Goal: Task Accomplishment & Management: Use online tool/utility

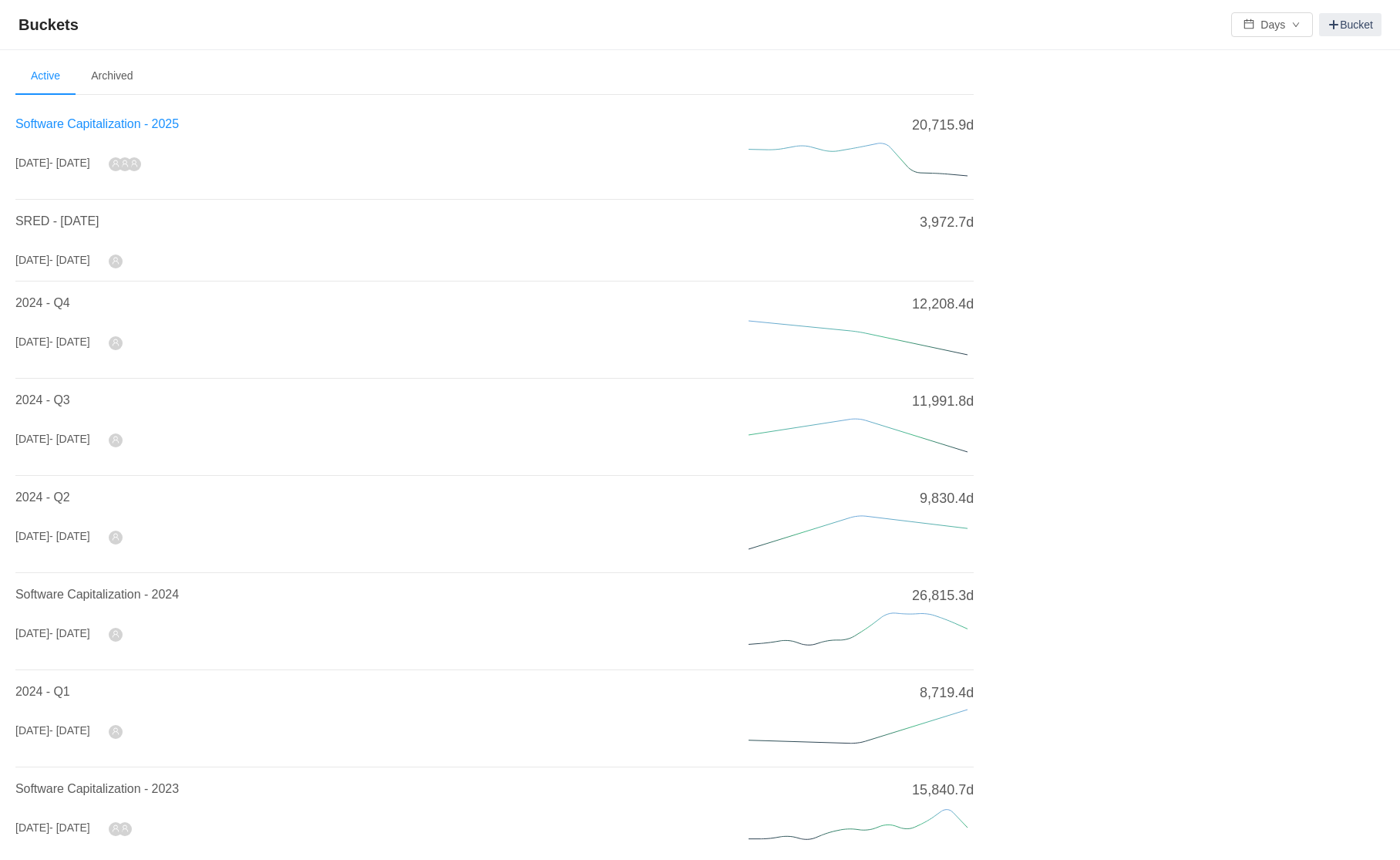
click at [105, 123] on span "Software Capitalization - 2025" at bounding box center [97, 123] width 164 height 13
click at [84, 117] on span "Software Capitalization - 2025" at bounding box center [97, 123] width 164 height 13
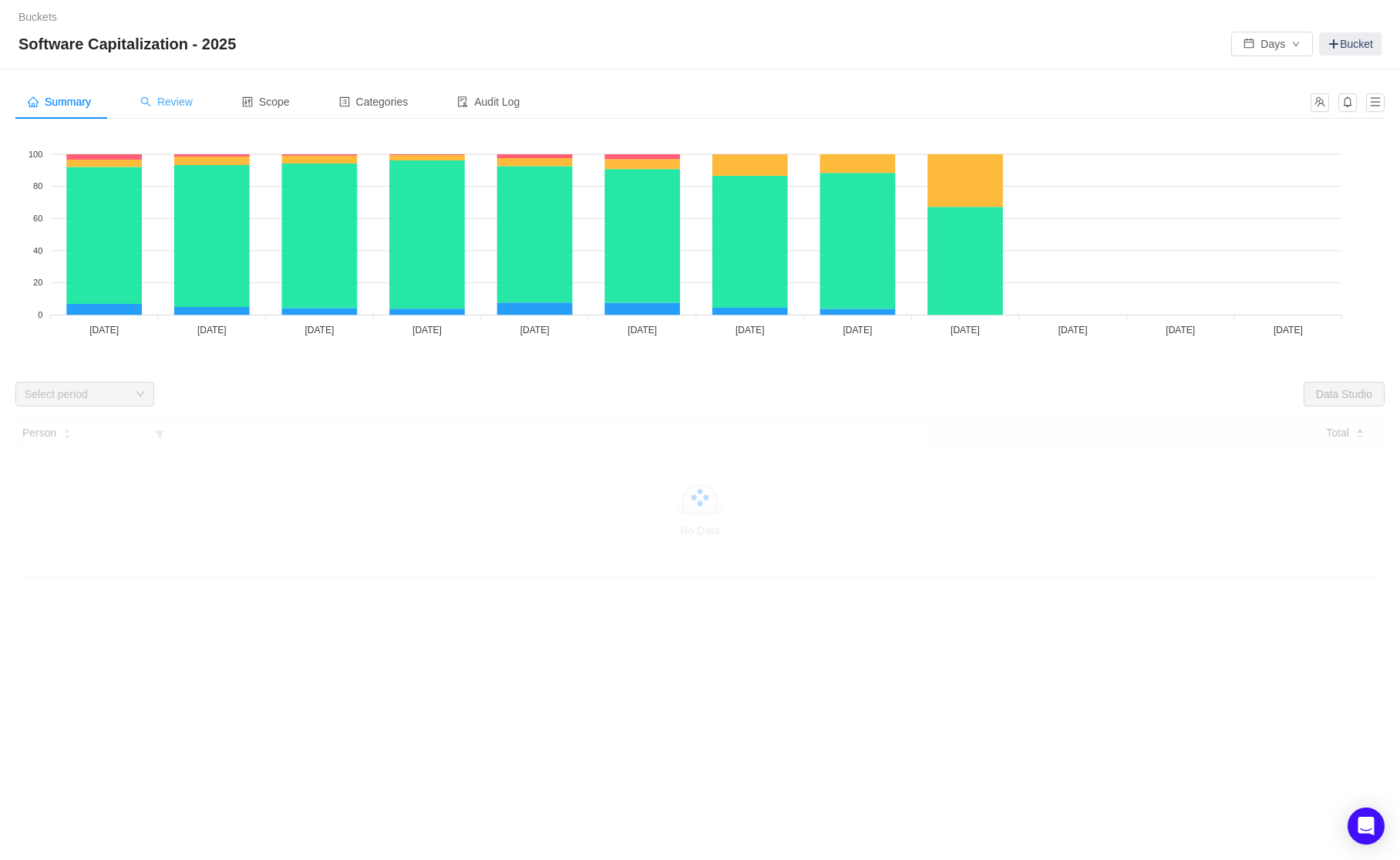
click at [193, 103] on span "Review" at bounding box center [167, 102] width 53 height 12
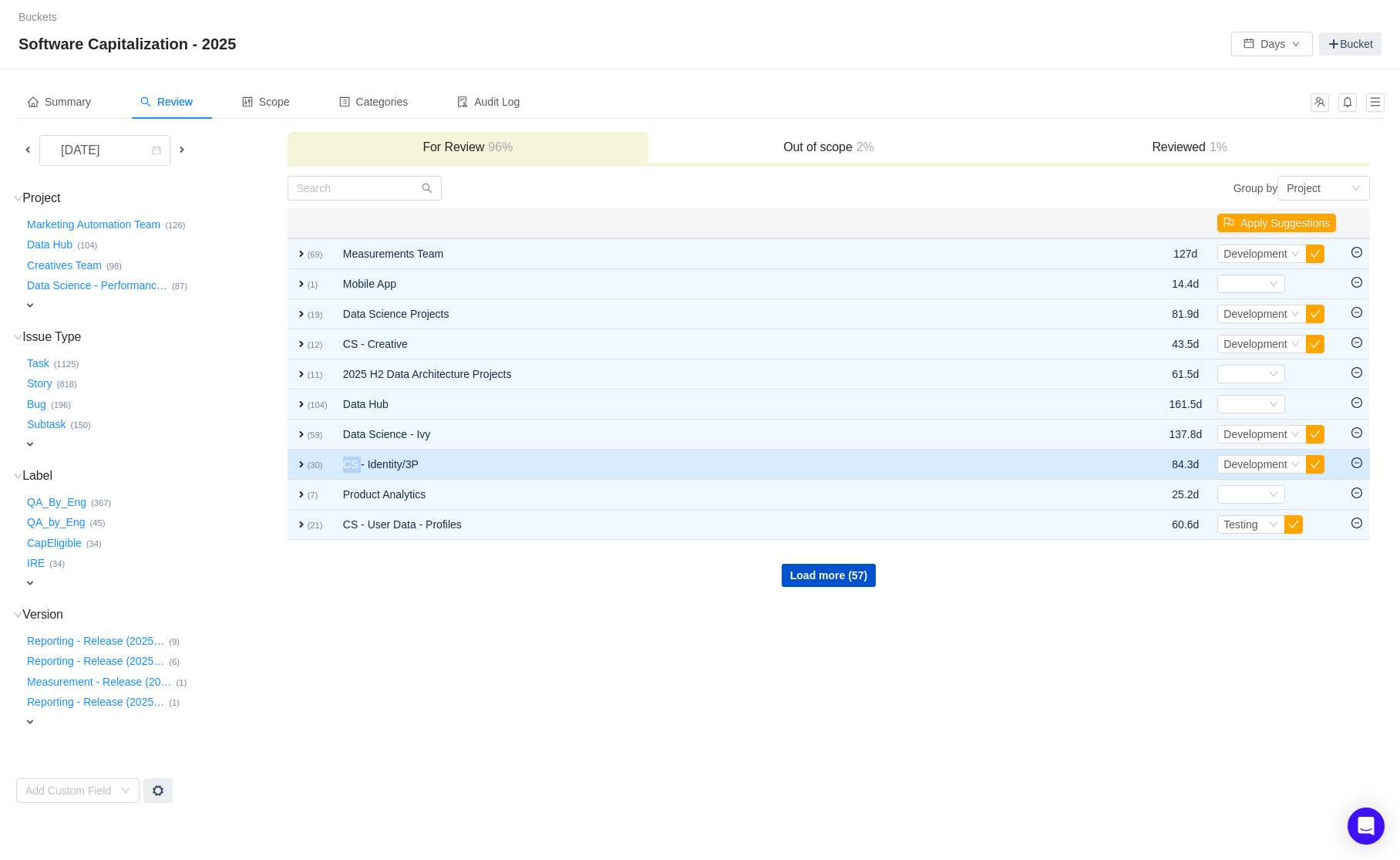
drag, startPoint x: 324, startPoint y: 470, endPoint x: 358, endPoint y: 470, distance: 34.0
click at [358, 470] on tr "expand (30) CS - Identity/3P 84.3d Select Development Out of scope" at bounding box center [829, 465] width 1084 height 30
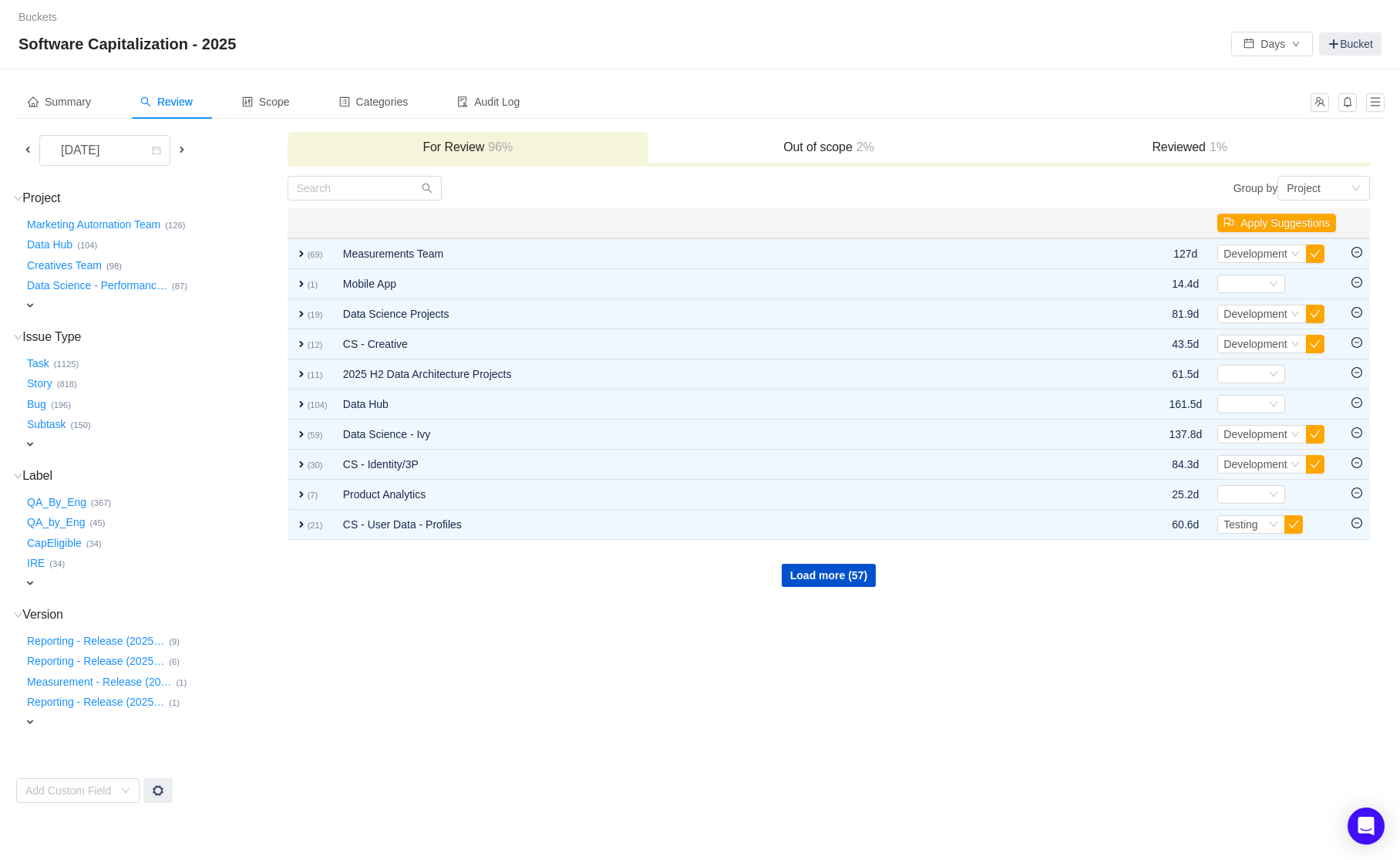
click at [29, 585] on span "expand" at bounding box center [30, 583] width 12 height 12
click at [98, 588] on div "Select value" at bounding box center [91, 584] width 122 height 15
type input "c"
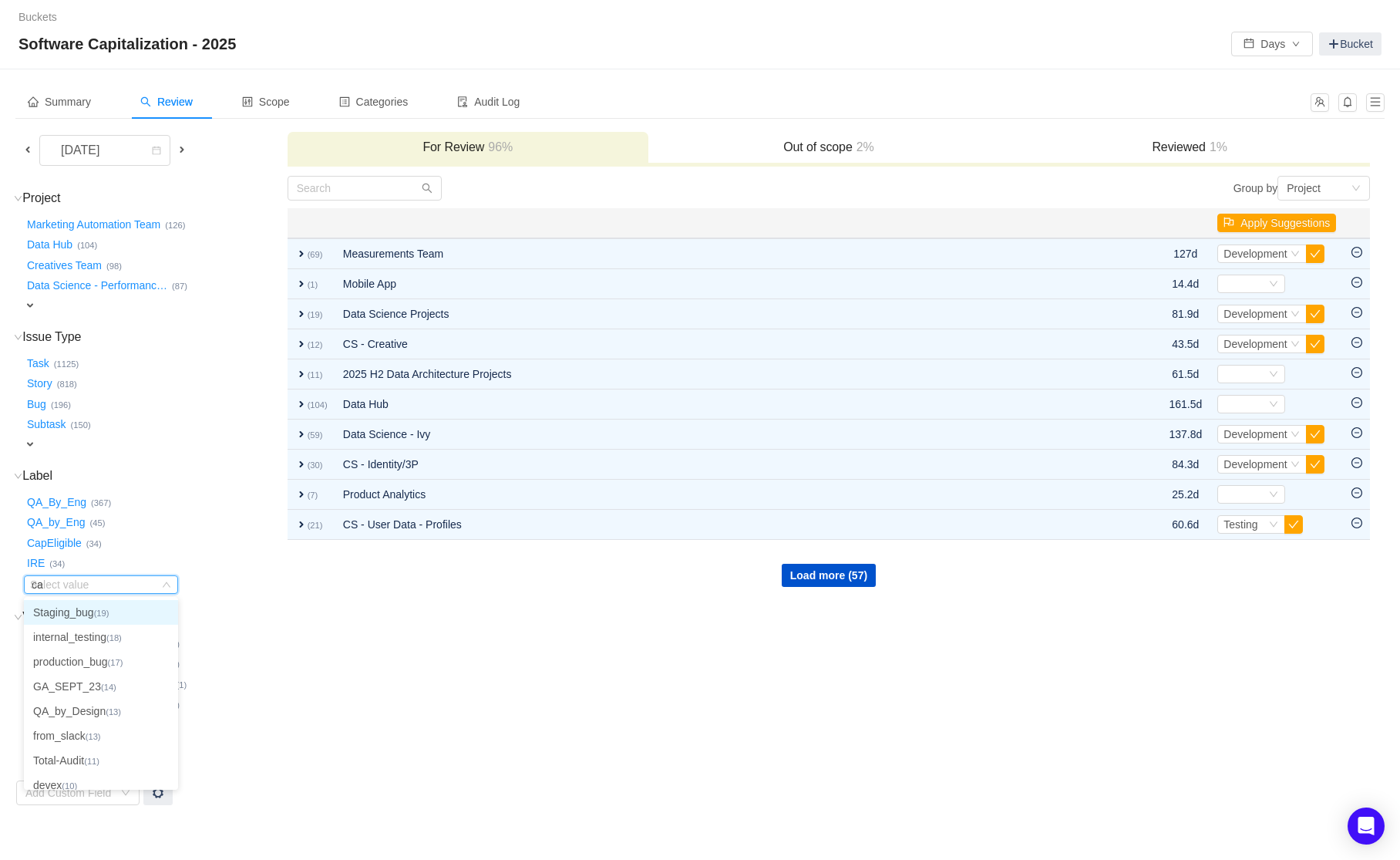
type input "cap"
click at [60, 539] on button "CapEligible …" at bounding box center [55, 543] width 63 height 25
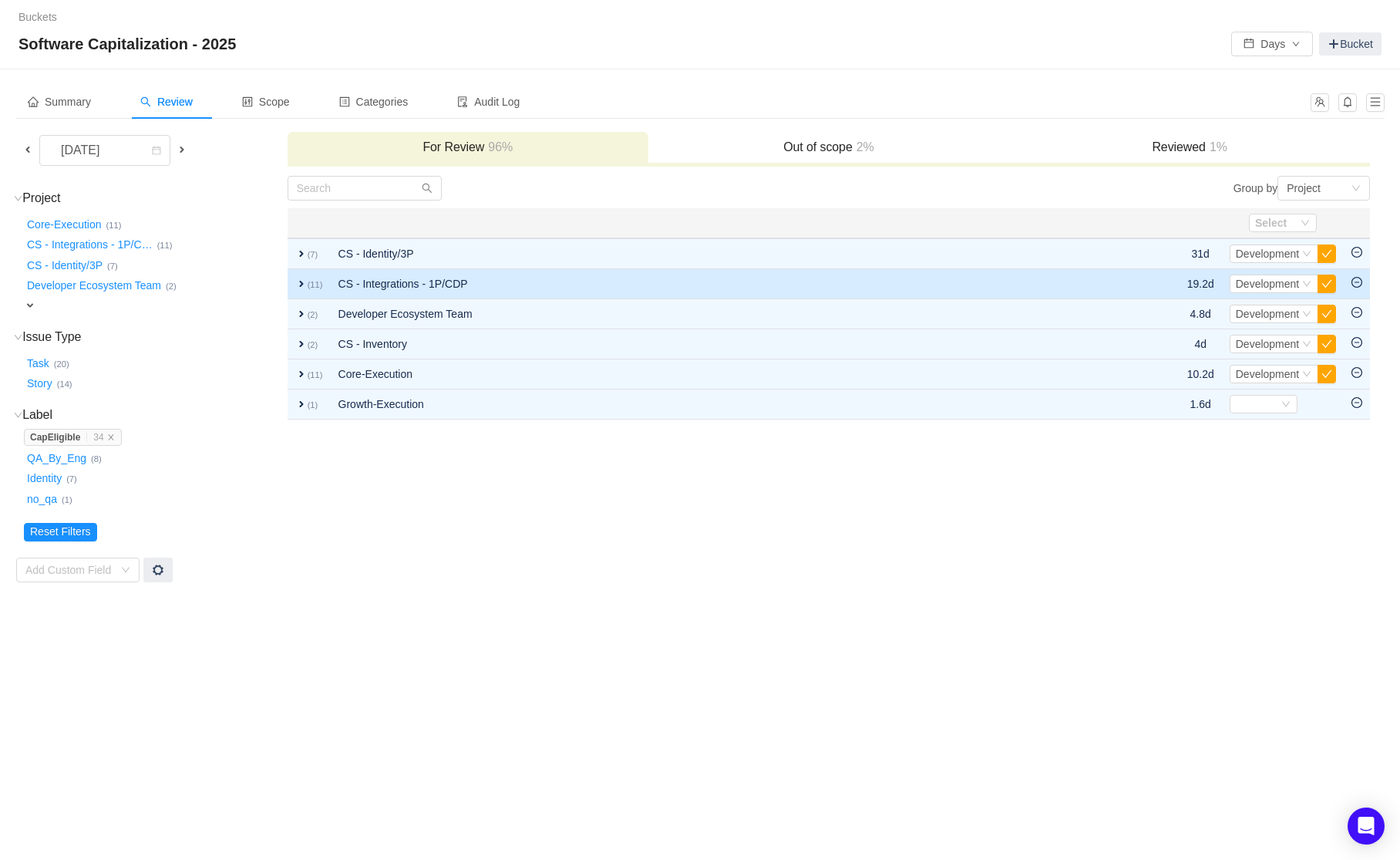
click at [348, 290] on td "CS - Integrations - 1P/CDP" at bounding box center [715, 284] width 769 height 30
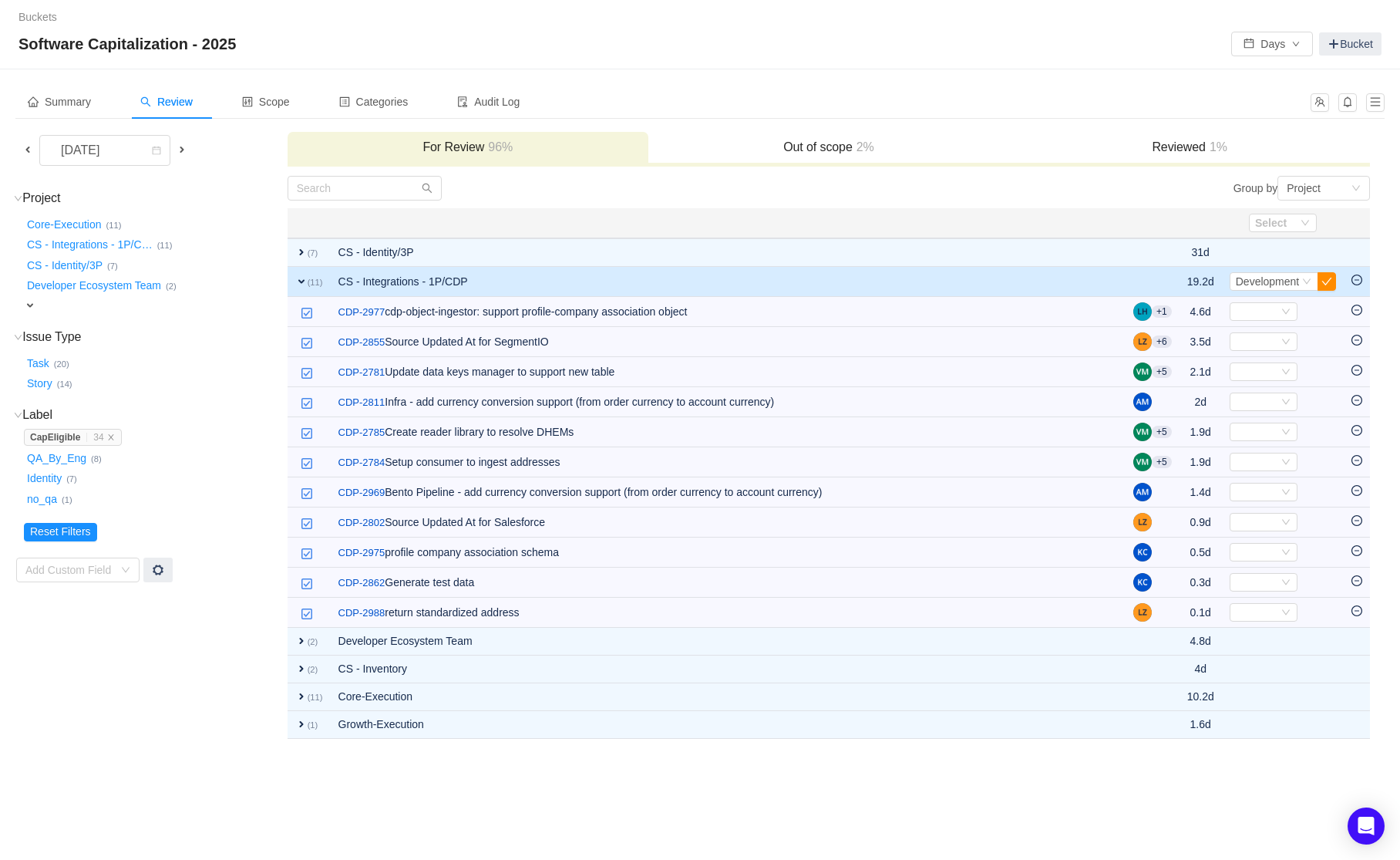
click at [1328, 275] on button "button" at bounding box center [1327, 281] width 19 height 19
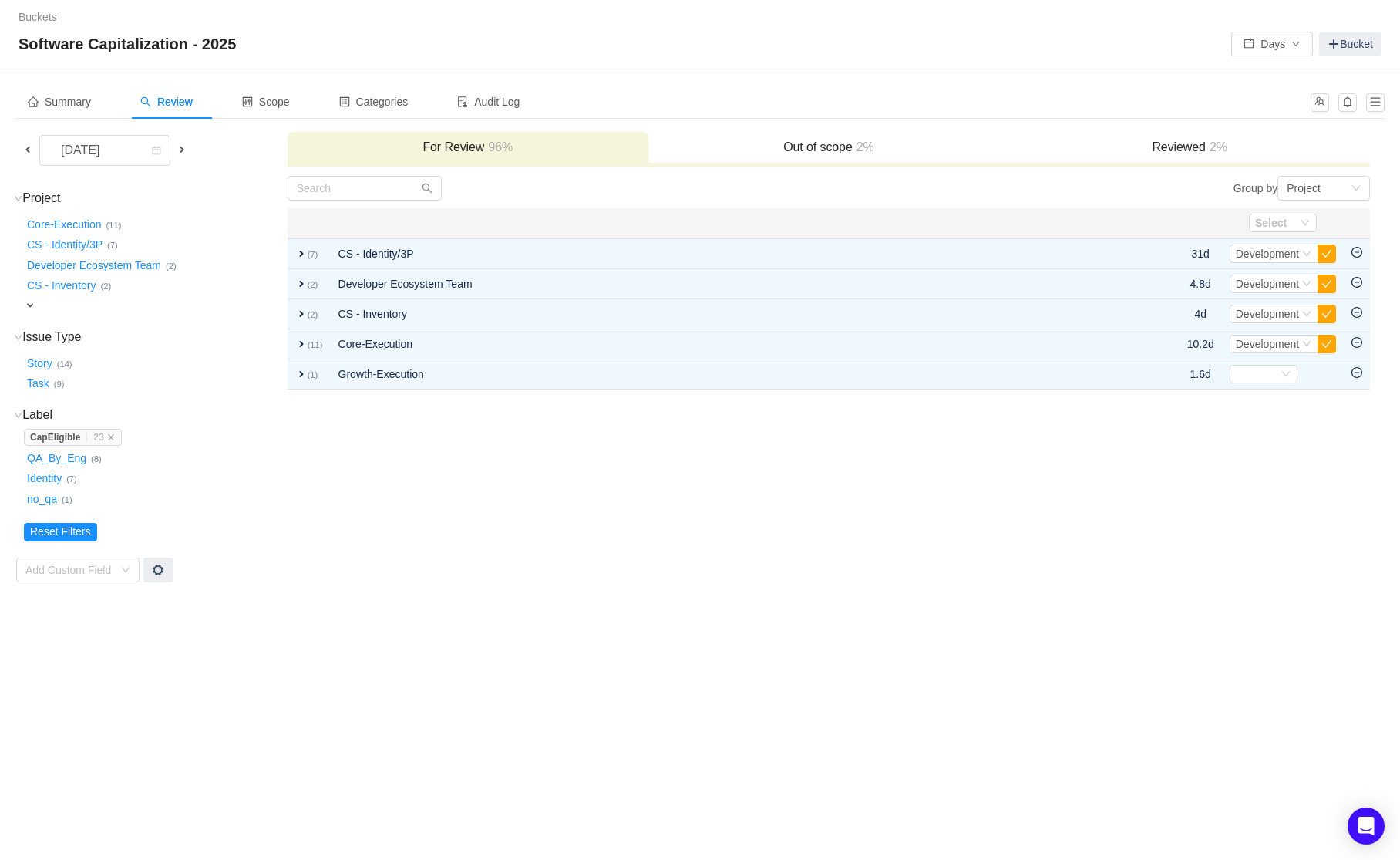
click at [28, 145] on span at bounding box center [28, 150] width 12 height 12
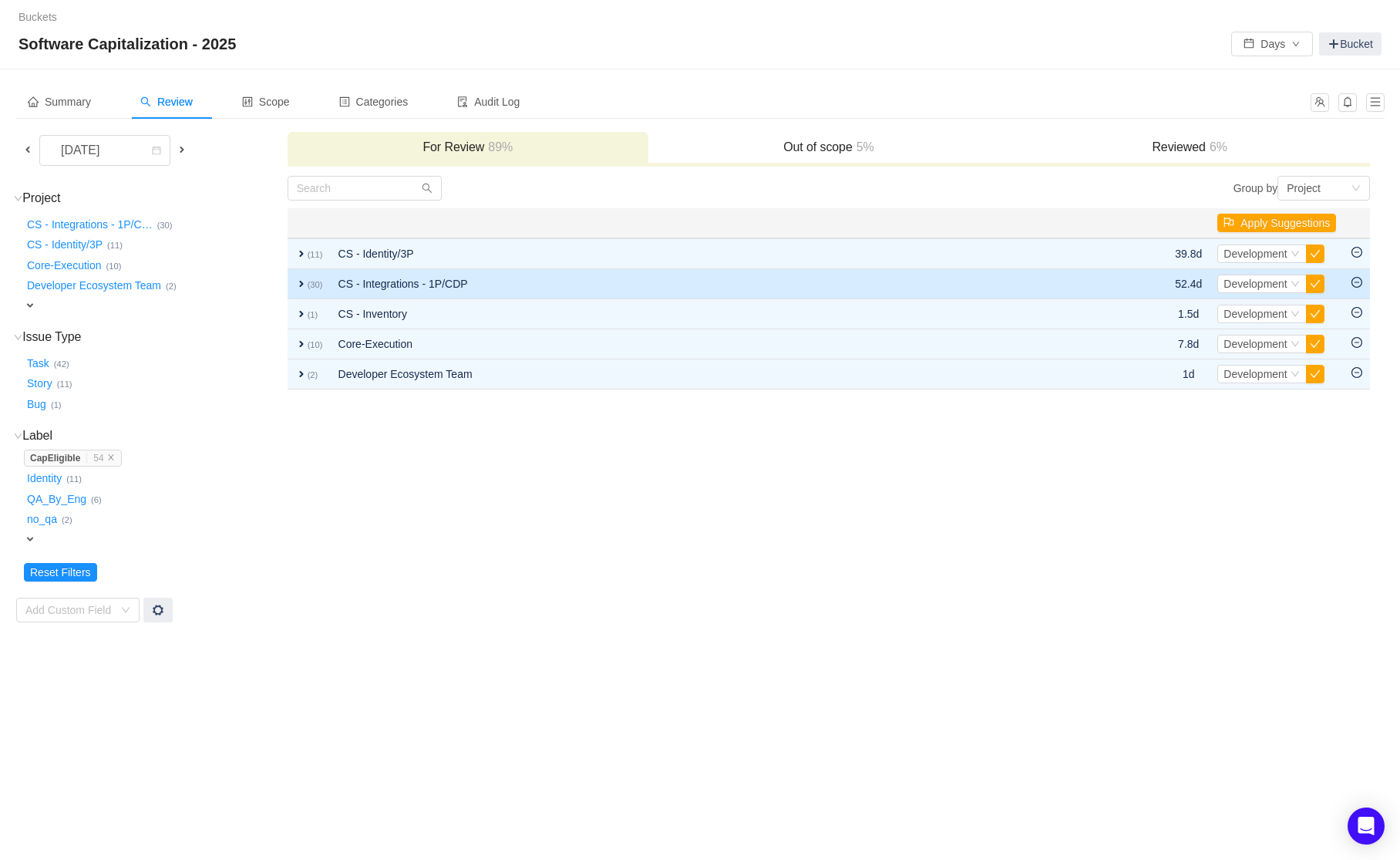
click at [311, 280] on small "(30)" at bounding box center [314, 284] width 15 height 9
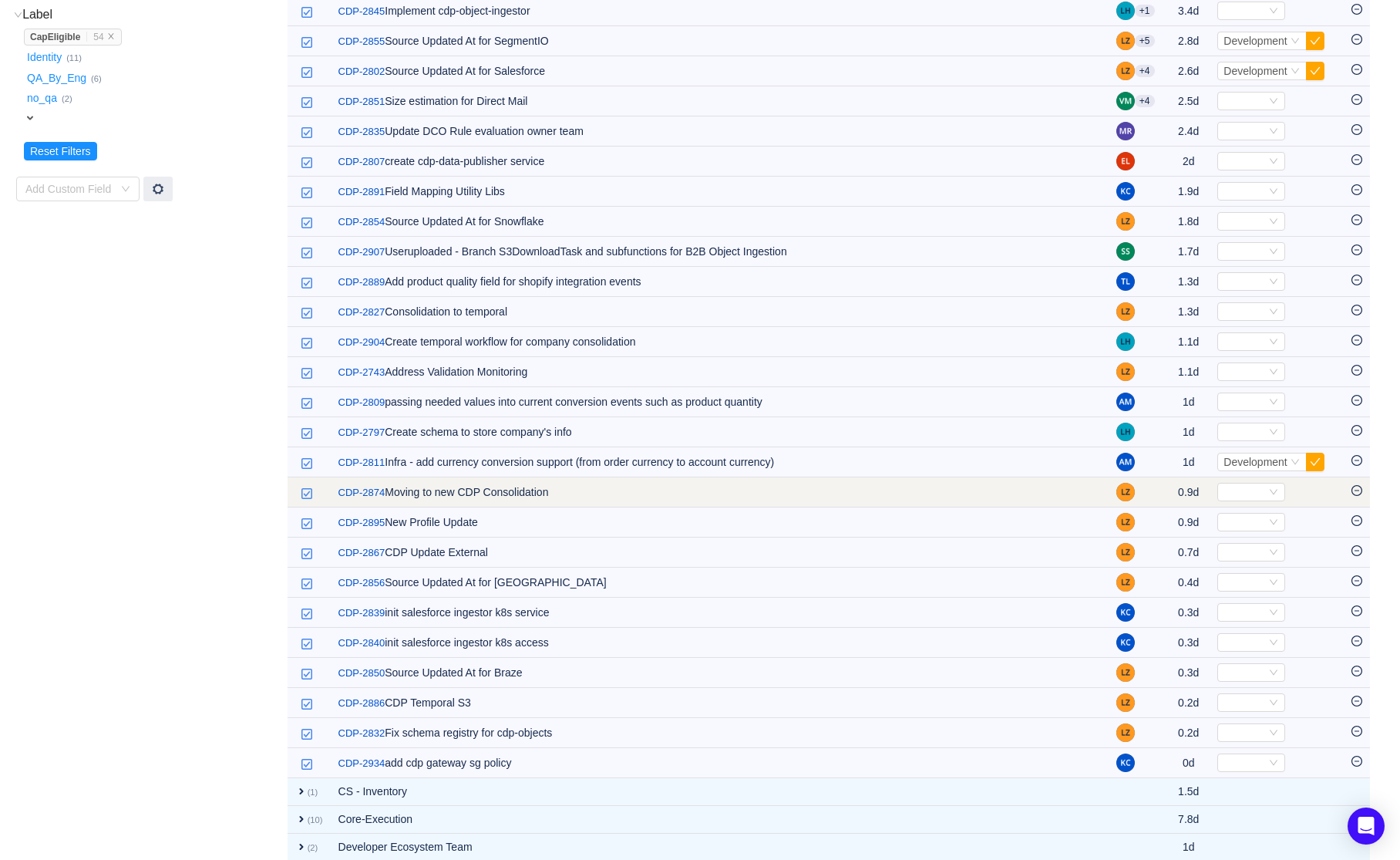
scroll to position [438, 0]
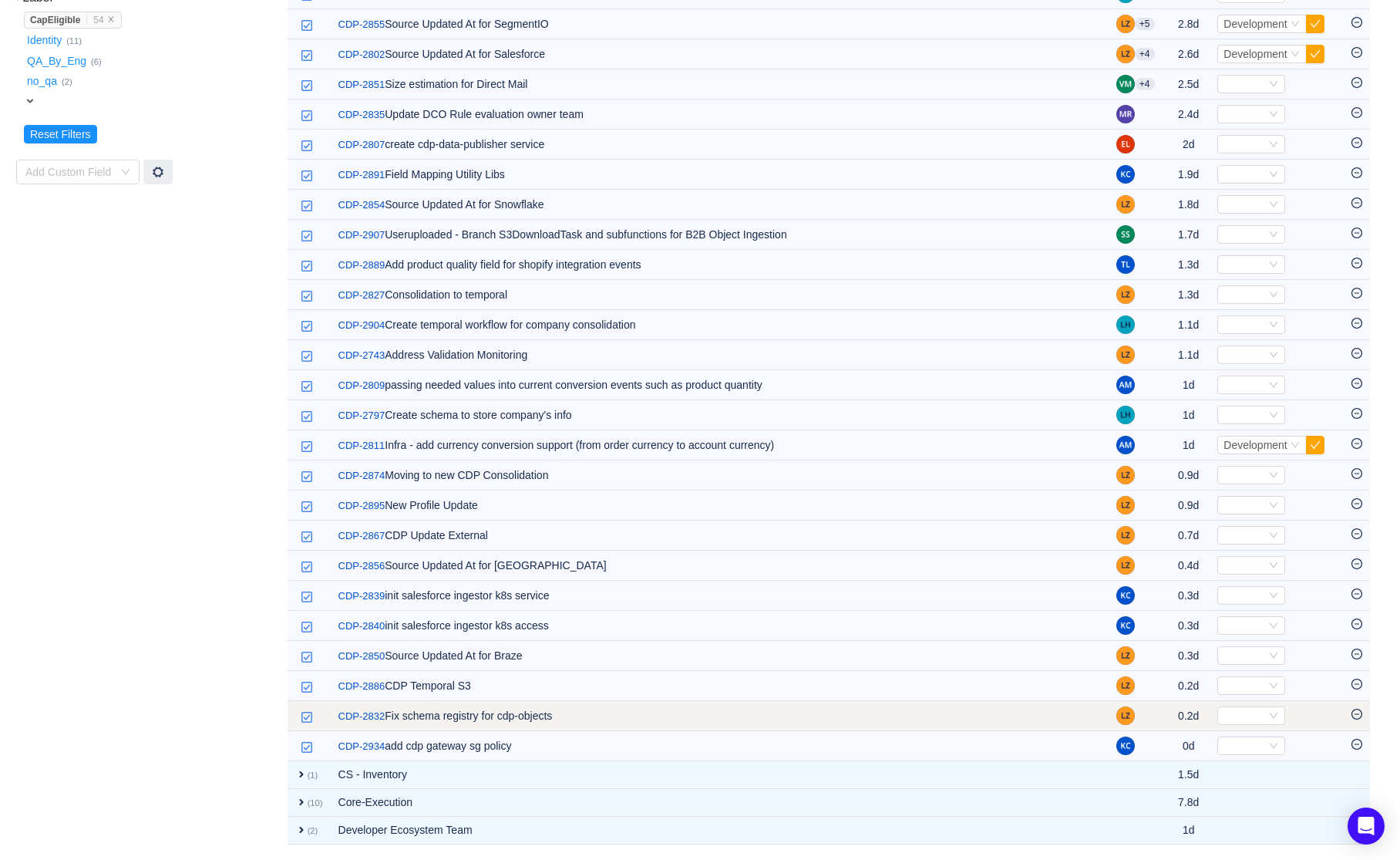
click at [1356, 716] on icon "icon: minus-circle" at bounding box center [1357, 713] width 11 height 11
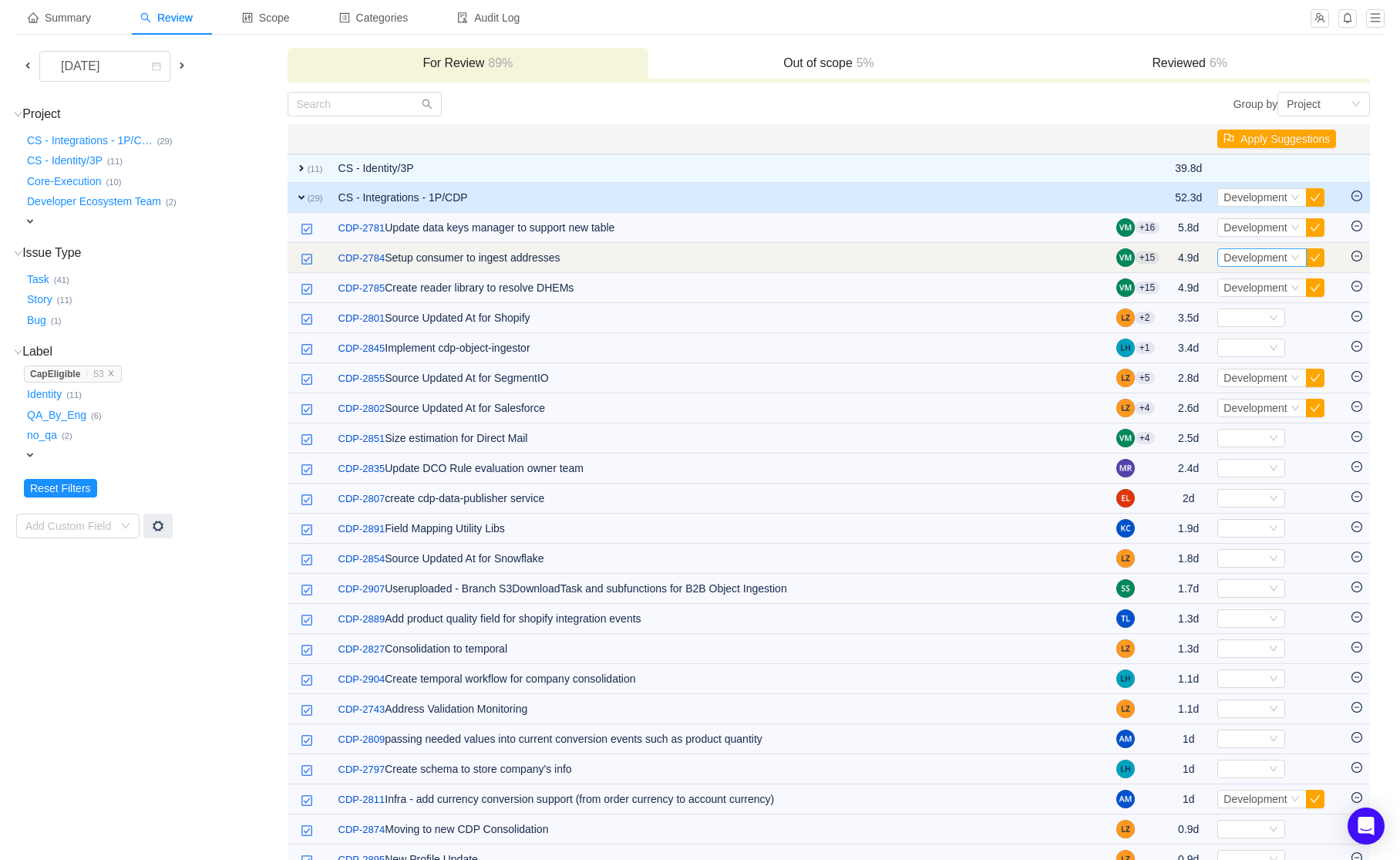
scroll to position [61, 0]
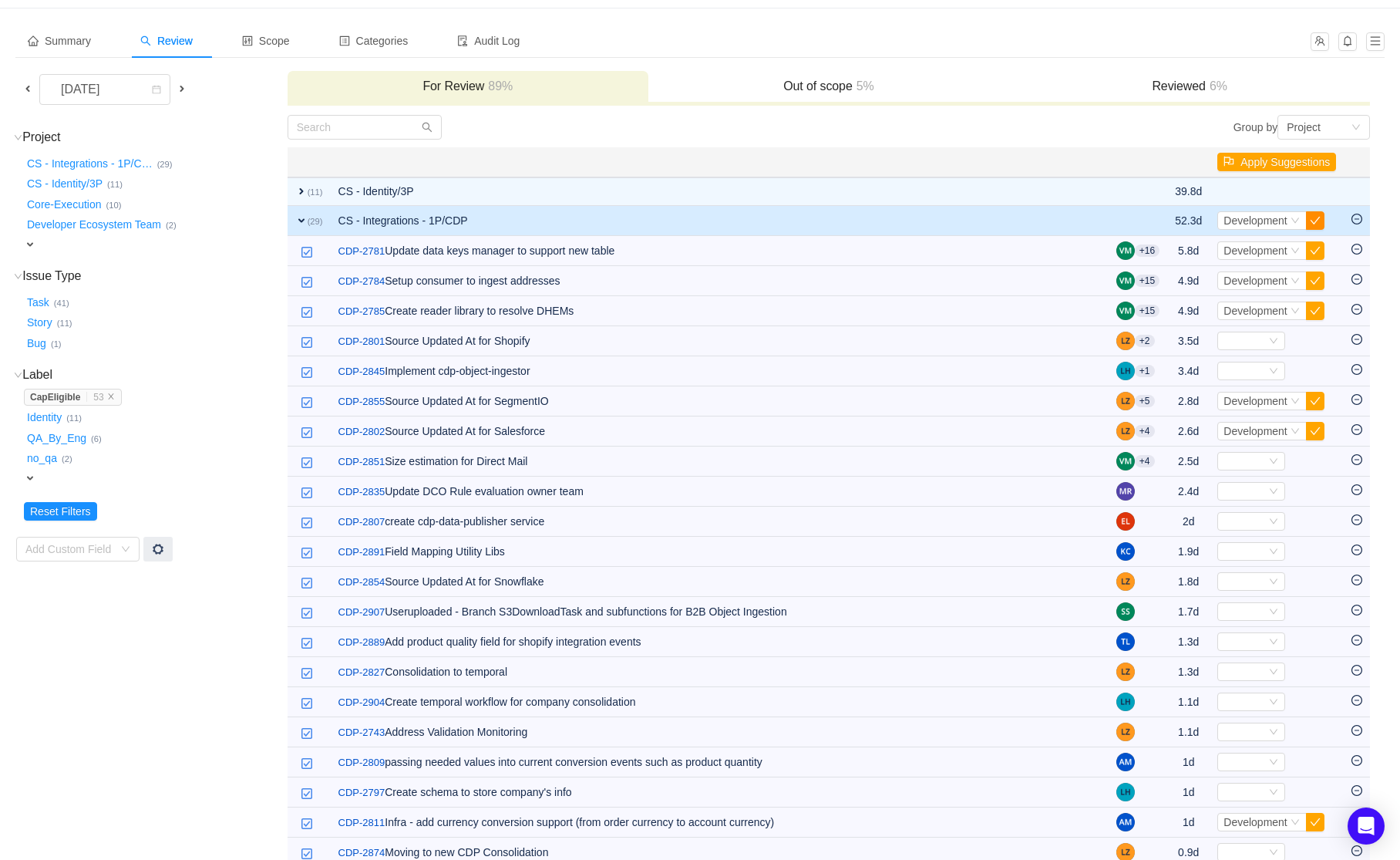
click at [1313, 220] on button "button" at bounding box center [1315, 220] width 19 height 19
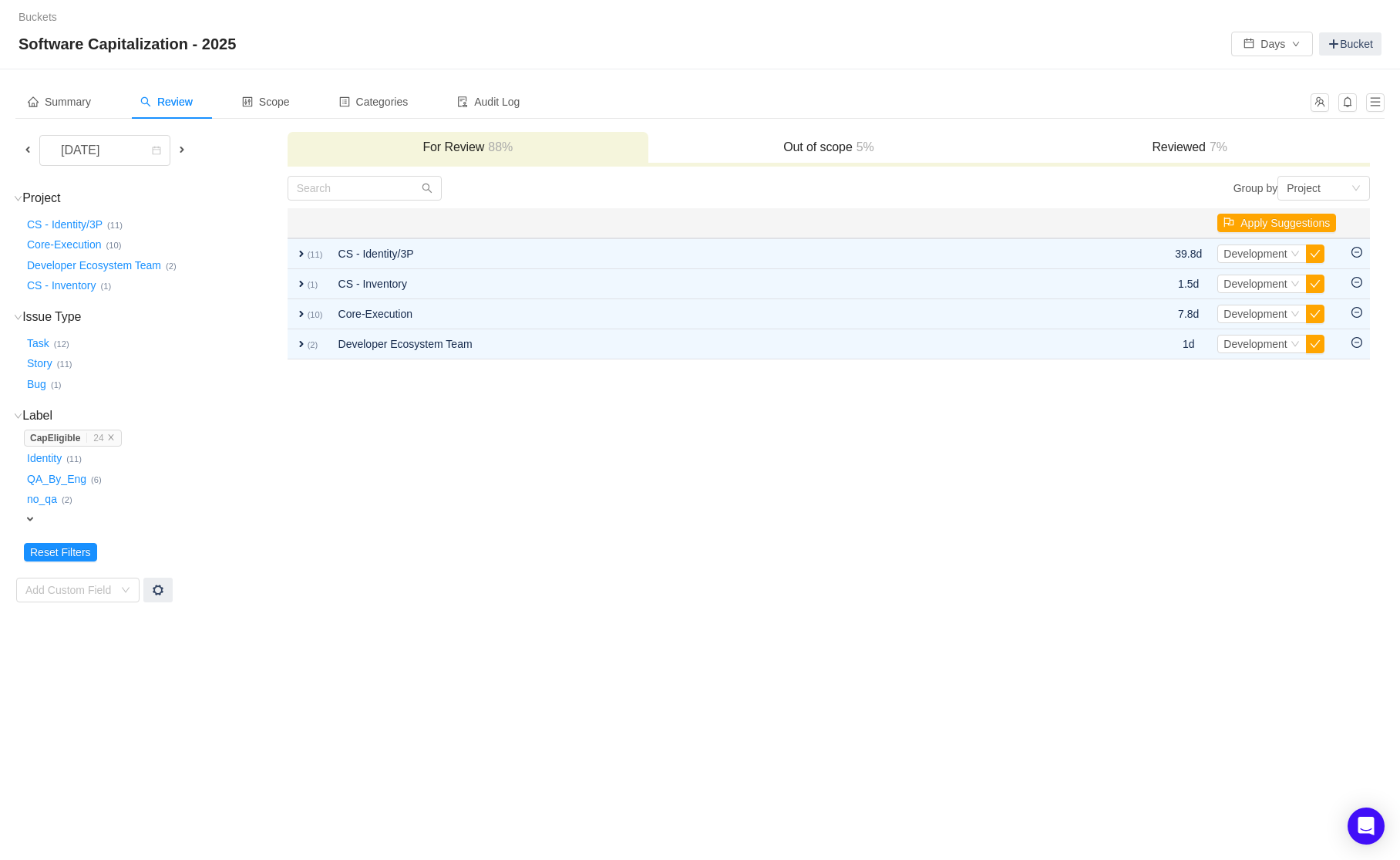
scroll to position [0, 0]
click at [25, 146] on span at bounding box center [28, 150] width 12 height 12
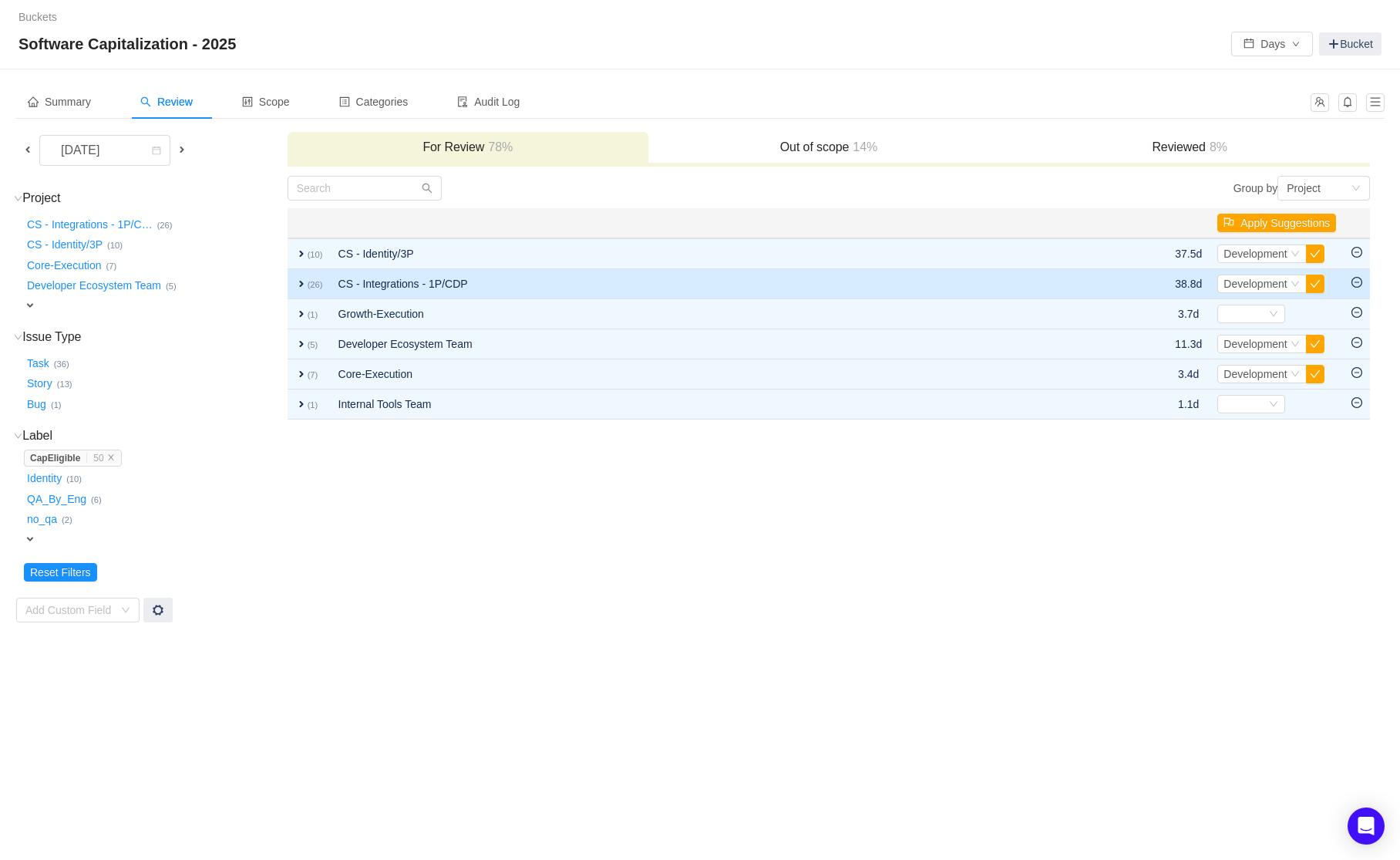
click at [368, 281] on td "CS - Integrations - 1P/CDP" at bounding box center [710, 284] width 758 height 30
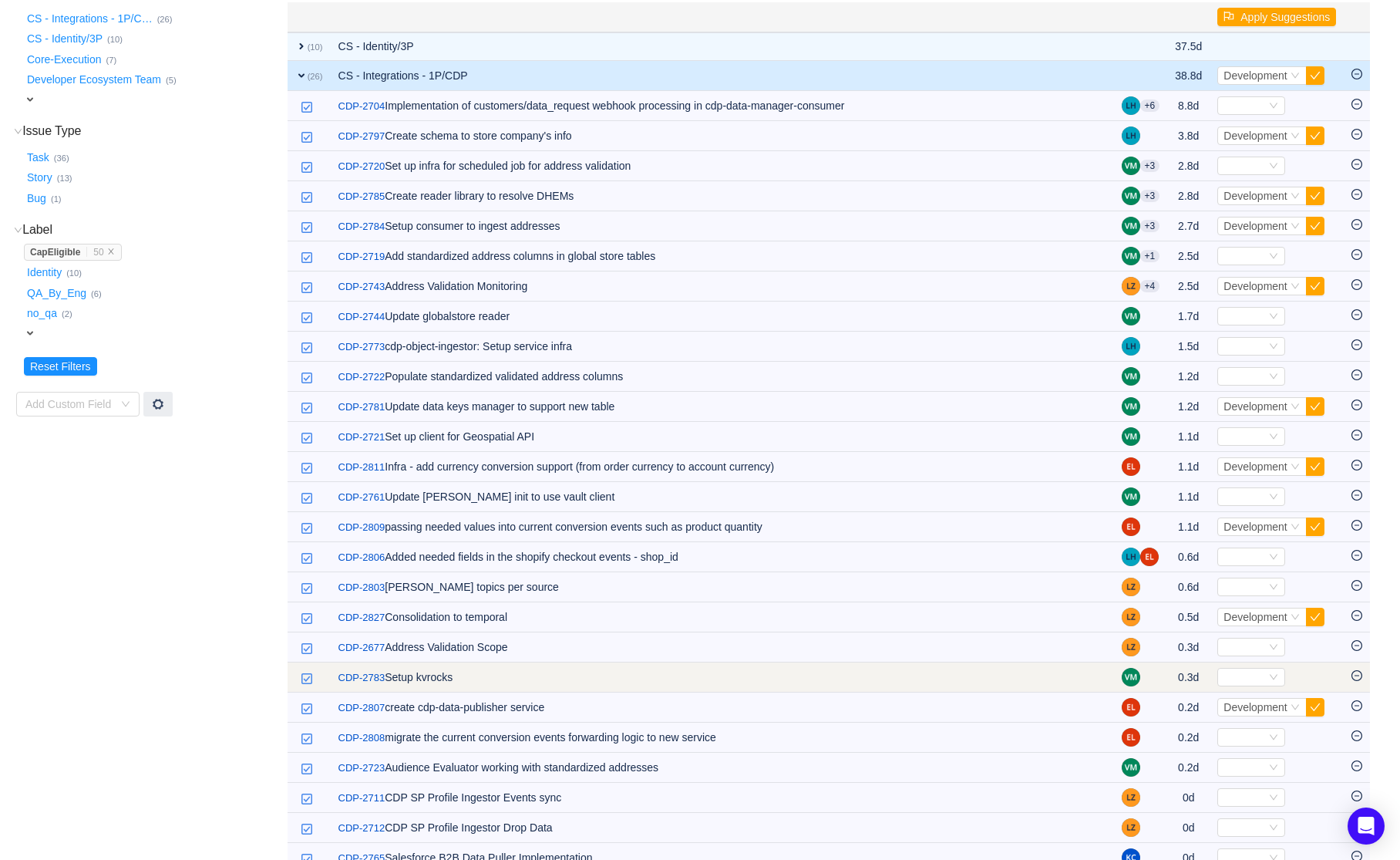
scroll to position [206, 0]
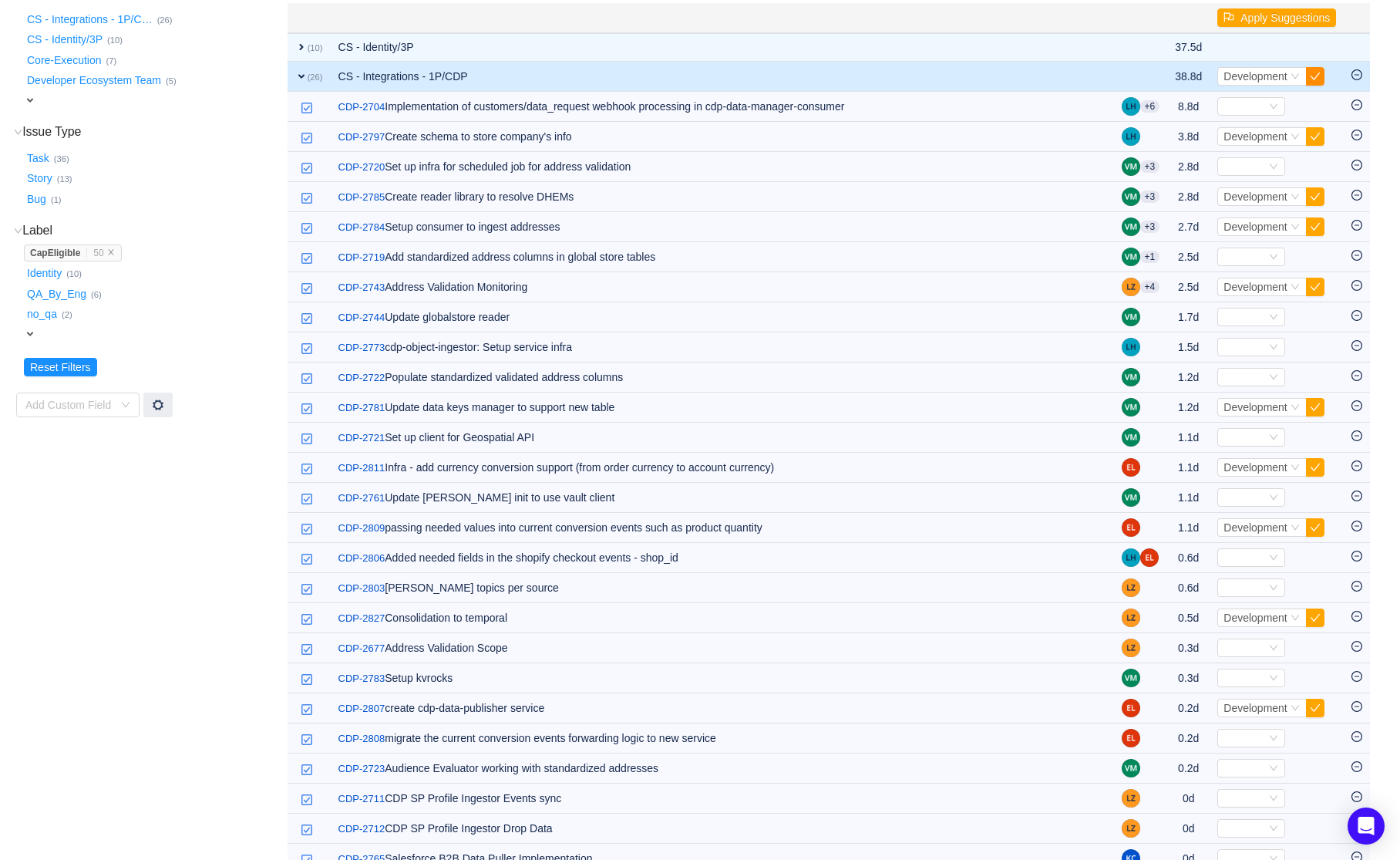
click at [1317, 74] on button "button" at bounding box center [1315, 76] width 19 height 19
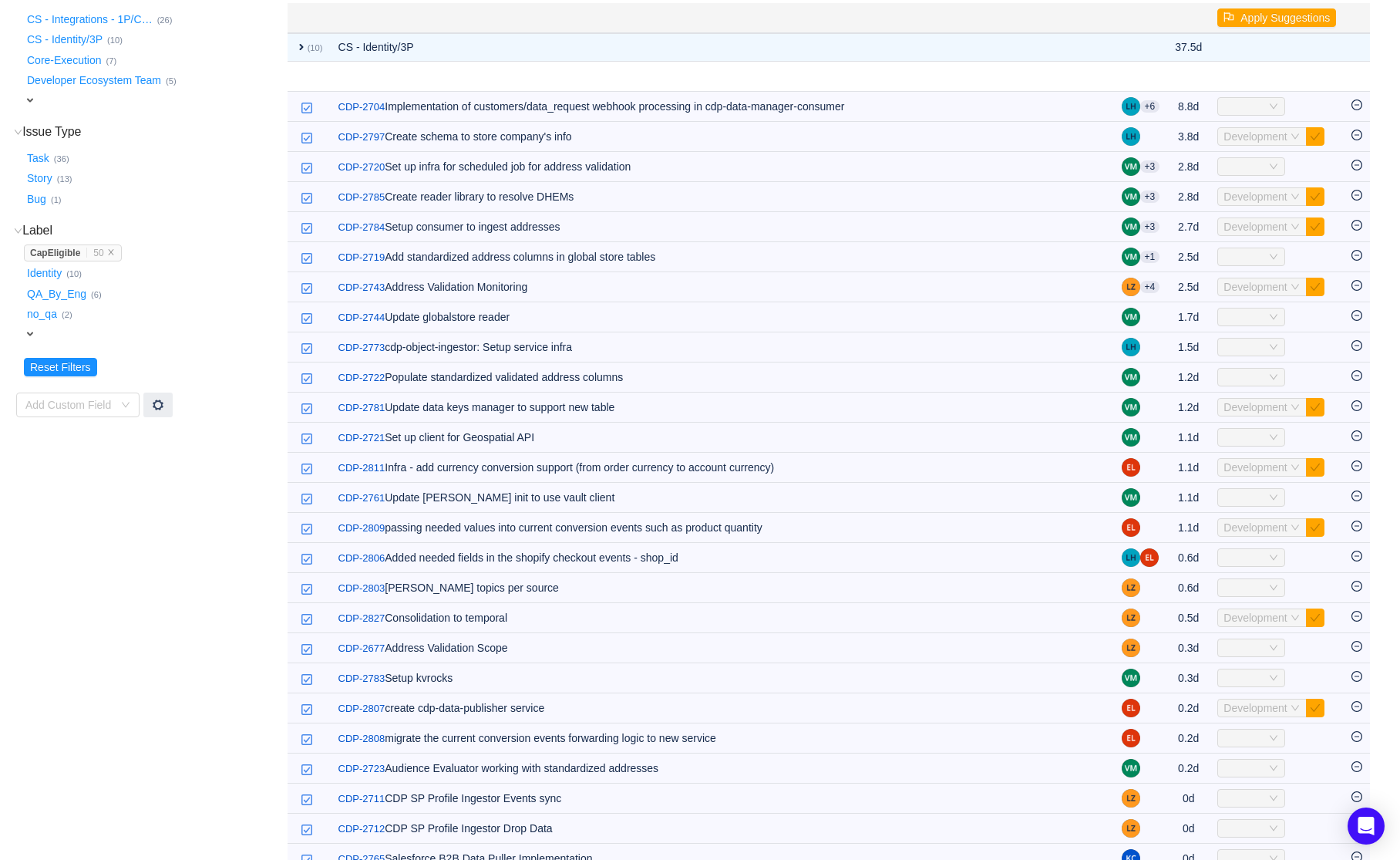
scroll to position [0, 0]
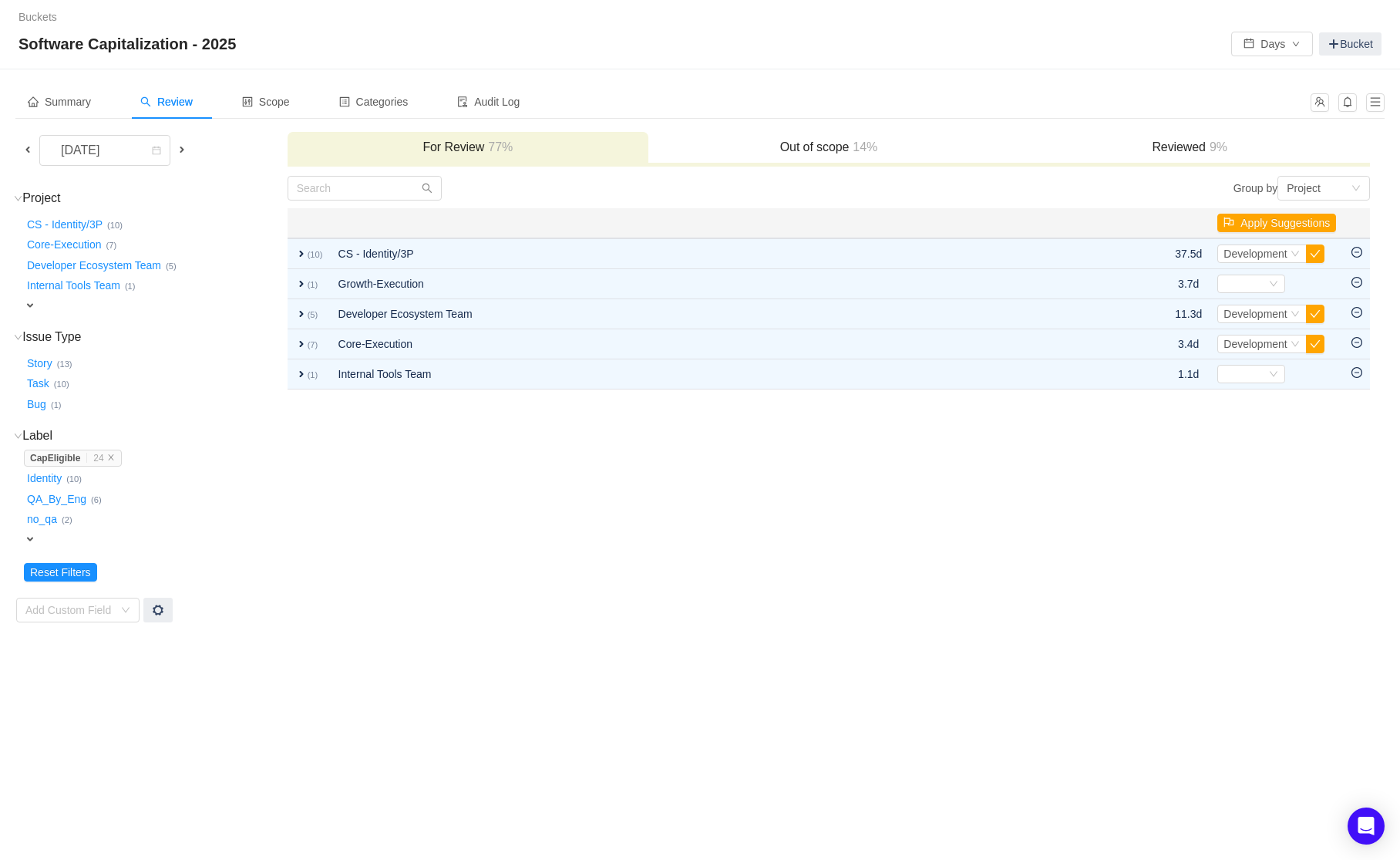
click at [32, 152] on span at bounding box center [28, 150] width 12 height 12
